Goal: Information Seeking & Learning: Learn about a topic

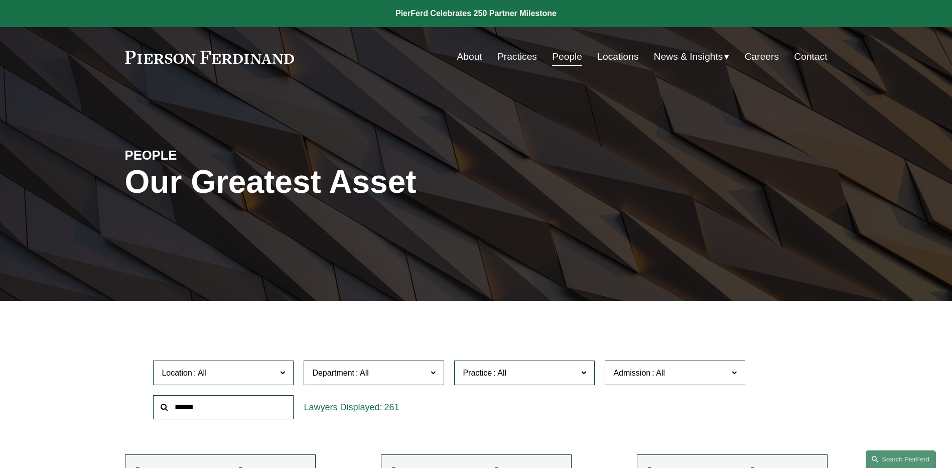
click at [0, 0] on span "News" at bounding box center [0, 0] width 0 height 0
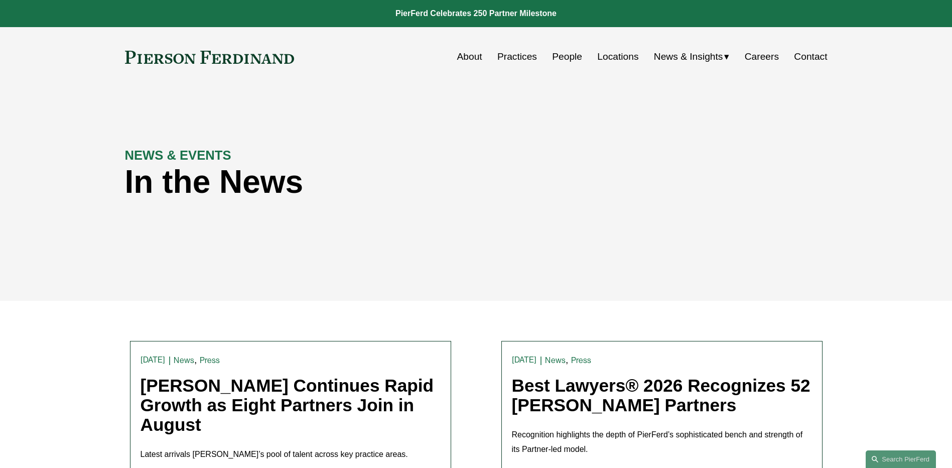
click at [570, 53] on link "People" at bounding box center [567, 56] width 30 height 19
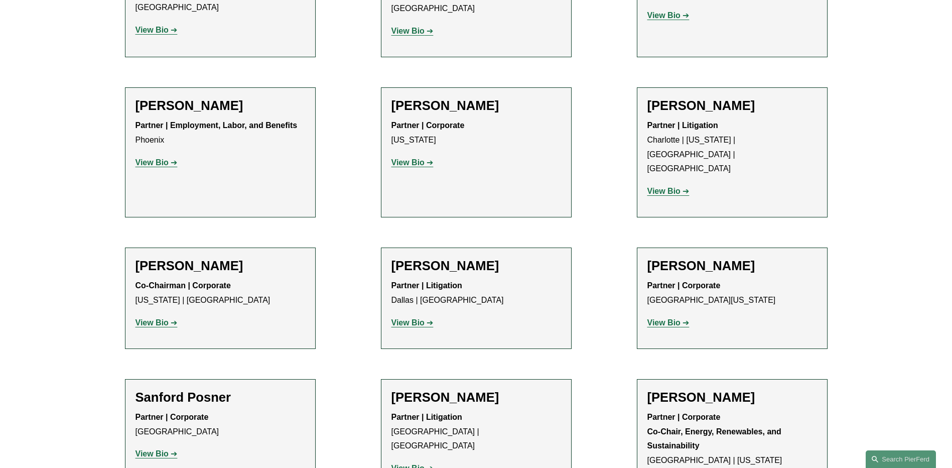
scroll to position [9135, 0]
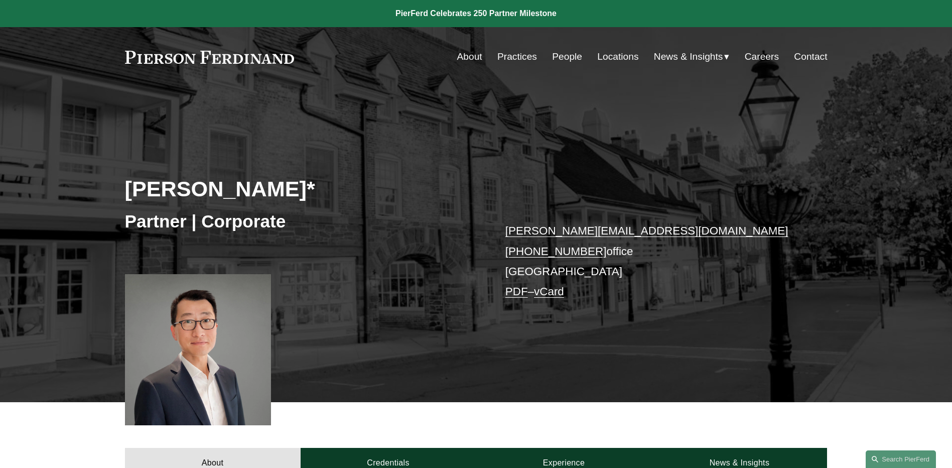
click at [278, 100] on div "Benjamin Qiu* Partner | Corporate benjamin.qiu@pierferd.com +1.862.398.1412 off…" at bounding box center [476, 245] width 952 height 316
click at [162, 154] on div "Benjamin Qiu* Partner | Corporate benjamin.qiu@pierferd.com +1.862.398.1412 off…" at bounding box center [476, 258] width 952 height 287
